Goal: Navigation & Orientation: Find specific page/section

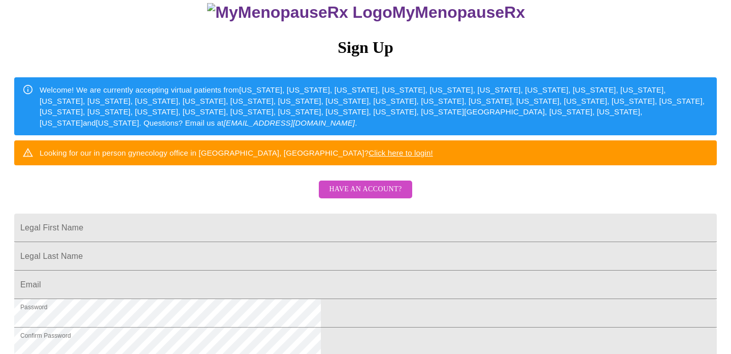
scroll to position [136, 0]
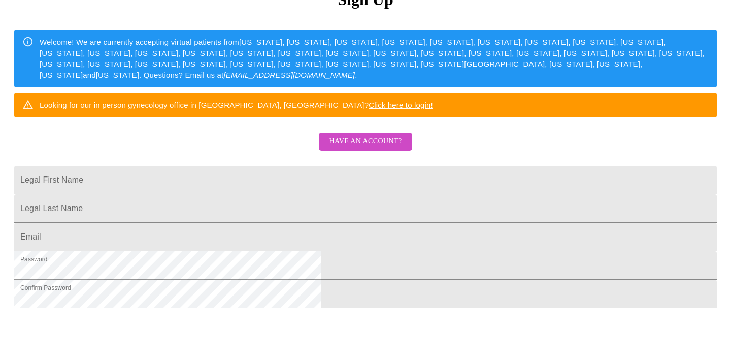
click at [352, 148] on span "Have an account?" at bounding box center [365, 141] width 73 height 13
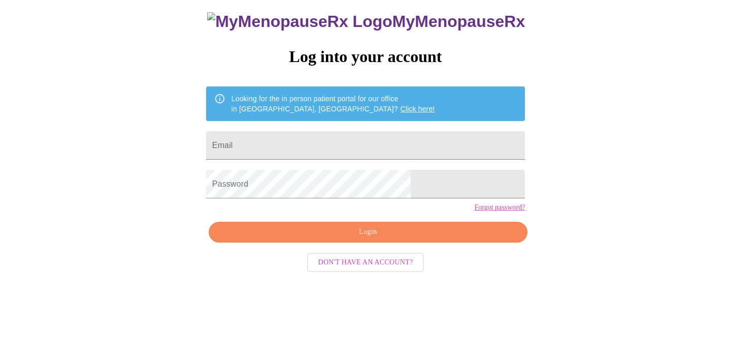
scroll to position [20, 0]
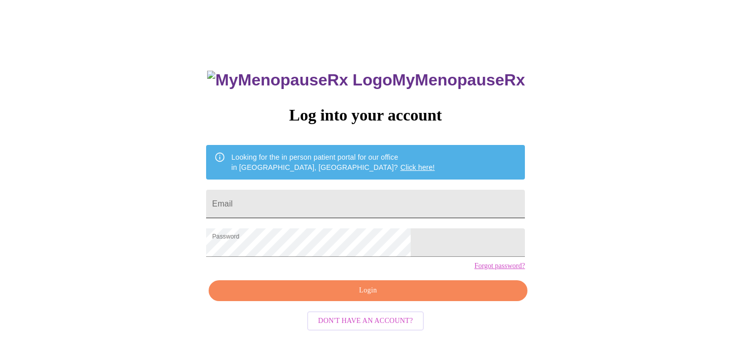
click at [281, 198] on input "Email" at bounding box center [365, 203] width 319 height 28
type input "[EMAIL_ADDRESS][DOMAIN_NAME]"
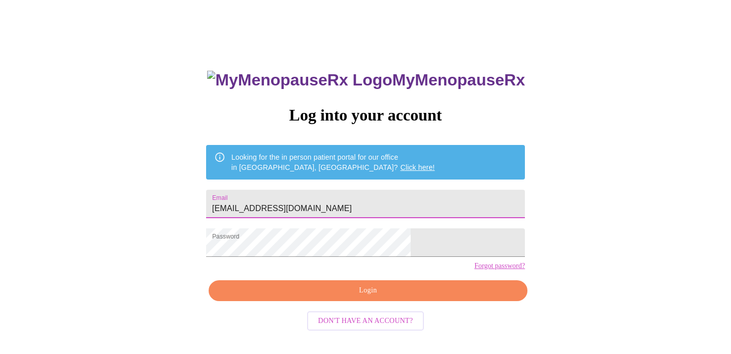
click at [345, 297] on span "Login" at bounding box center [368, 290] width 296 height 13
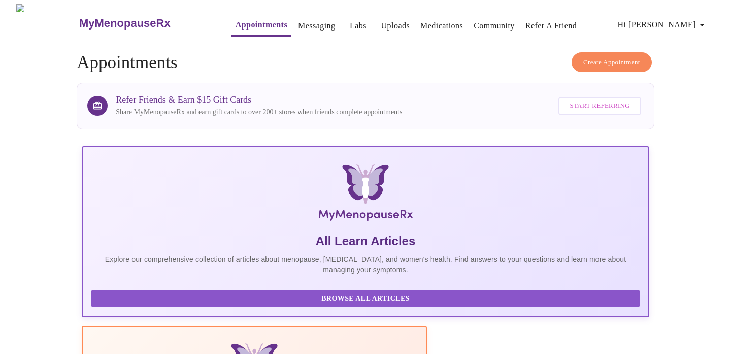
click at [422, 21] on link "Medications" at bounding box center [442, 26] width 43 height 14
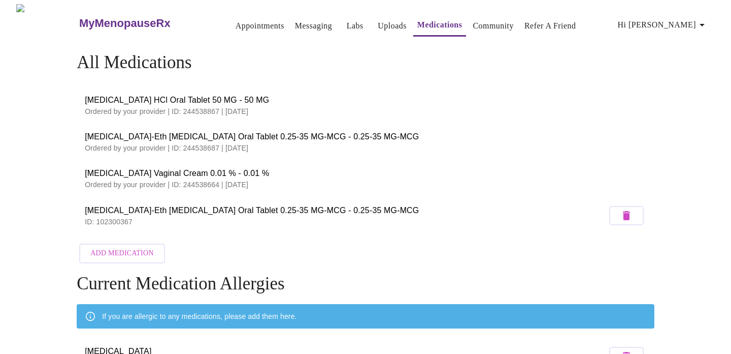
click at [291, 29] on button "Messaging" at bounding box center [313, 26] width 45 height 20
click at [236, 20] on link "Appointments" at bounding box center [260, 26] width 49 height 14
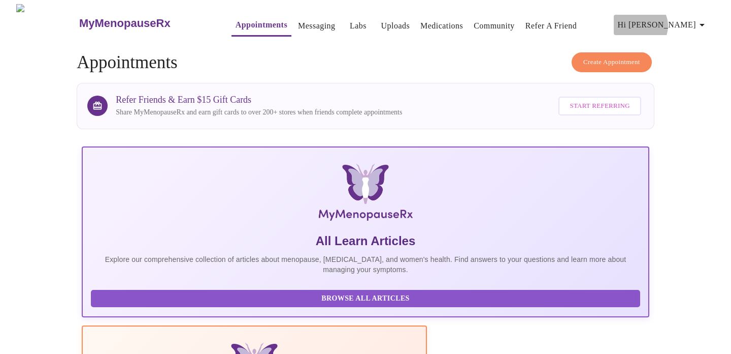
click at [693, 22] on span "Hi [PERSON_NAME]" at bounding box center [663, 25] width 90 height 14
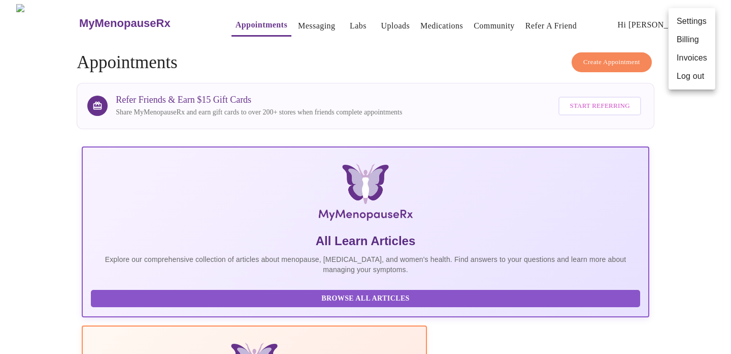
click at [621, 20] on div at bounding box center [365, 177] width 731 height 354
click at [421, 19] on link "Medications" at bounding box center [442, 26] width 43 height 14
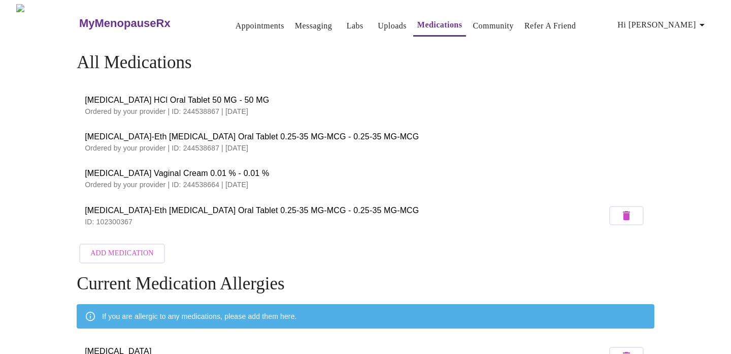
click at [103, 17] on h3 "MyMenopauseRx" at bounding box center [124, 23] width 91 height 13
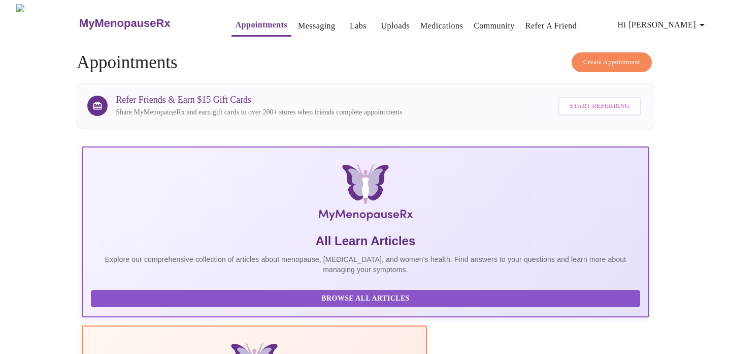
click at [350, 20] on link "Labs" at bounding box center [358, 26] width 17 height 14
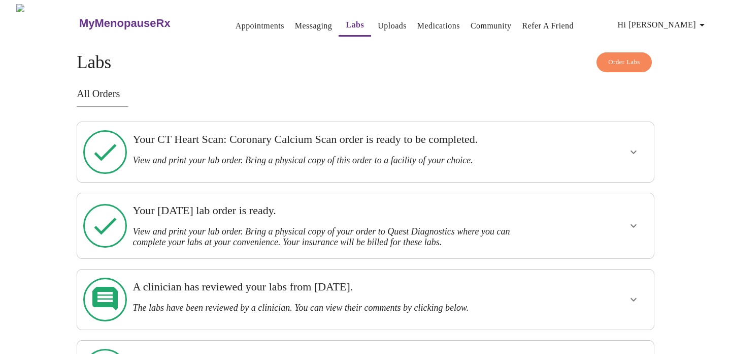
click at [79, 17] on h3 "MyMenopauseRx" at bounding box center [124, 23] width 91 height 13
